Goal: Task Accomplishment & Management: Use online tool/utility

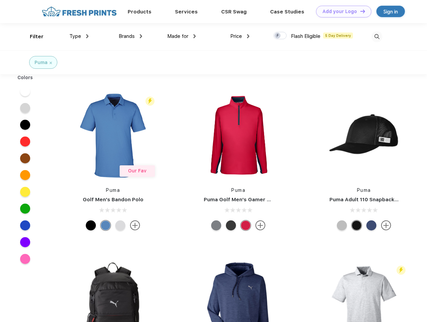
scroll to position [0, 0]
click at [342, 11] on link "Add your Logo Design Tool" at bounding box center [343, 12] width 55 height 12
click at [0, 0] on div "Design Tool" at bounding box center [0, 0] width 0 height 0
click at [360, 11] on link "Add your Logo Design Tool" at bounding box center [343, 12] width 55 height 12
click at [32, 37] on div "Filter" at bounding box center [37, 37] width 14 height 8
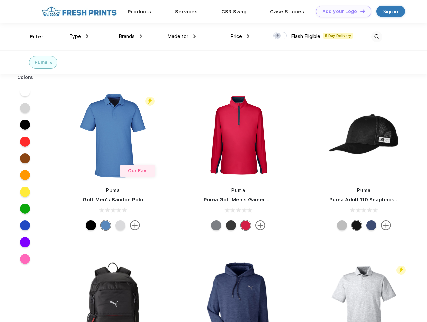
click at [79, 36] on span "Type" at bounding box center [75, 36] width 12 height 6
click at [131, 36] on span "Brands" at bounding box center [127, 36] width 16 height 6
click at [182, 36] on span "Made for" at bounding box center [177, 36] width 21 height 6
click at [240, 36] on span "Price" at bounding box center [237, 36] width 12 height 6
click at [280, 36] on div at bounding box center [280, 35] width 13 height 7
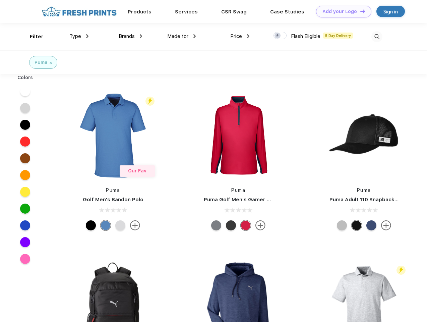
click at [278, 36] on input "checkbox" at bounding box center [276, 34] width 4 height 4
click at [377, 37] on img at bounding box center [377, 36] width 11 height 11
